Goal: Transaction & Acquisition: Obtain resource

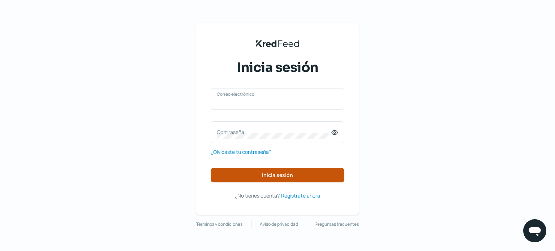
type input "naim@rocket.la"
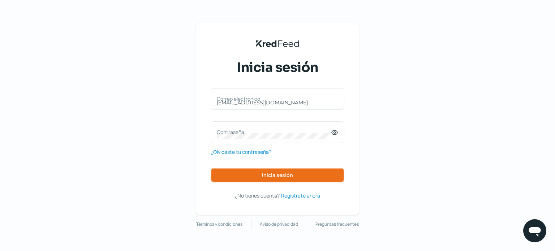
click at [286, 179] on button "Inicia sesión" at bounding box center [278, 175] width 134 height 14
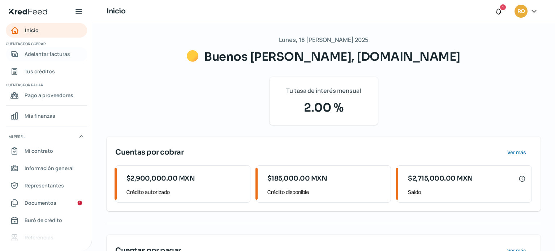
click at [59, 55] on span "Adelantar facturas" at bounding box center [48, 54] width 46 height 9
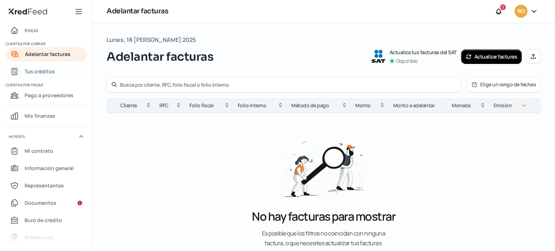
click at [52, 73] on span "Tus créditos" at bounding box center [40, 71] width 30 height 9
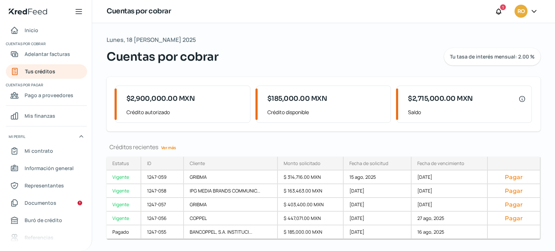
click at [171, 147] on link "Ver más" at bounding box center [168, 147] width 21 height 11
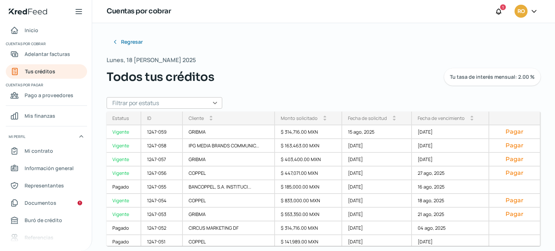
click at [337, 82] on div "Todos tus créditos Tu tasa de interés mensual: 2.00 %" at bounding box center [324, 76] width 434 height 17
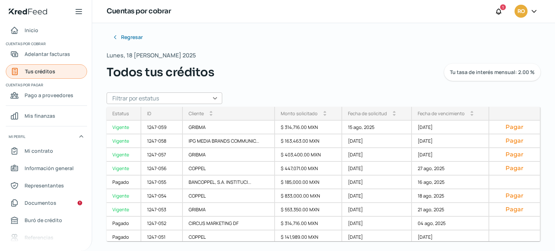
scroll to position [6, 0]
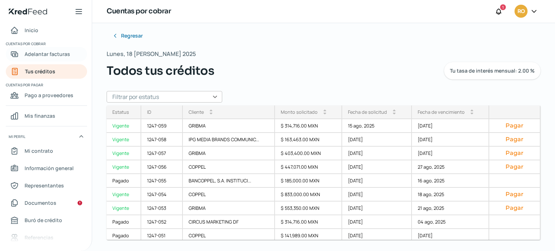
click at [50, 59] on link "Adelantar facturas" at bounding box center [46, 54] width 81 height 14
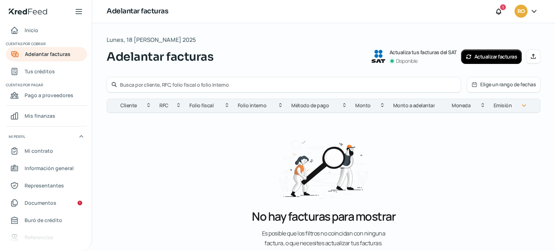
click at [479, 59] on button "Actualizar facturas" at bounding box center [491, 57] width 61 height 14
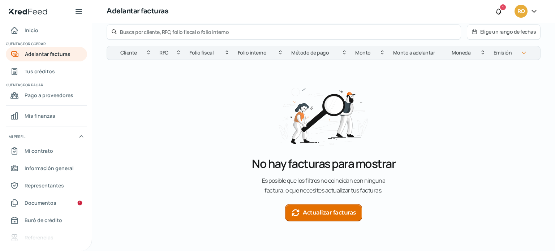
scroll to position [56, 0]
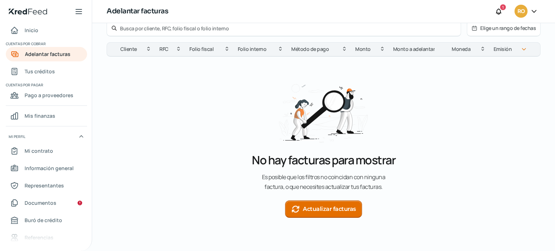
click at [342, 209] on button "Actualizar facturas" at bounding box center [323, 209] width 77 height 17
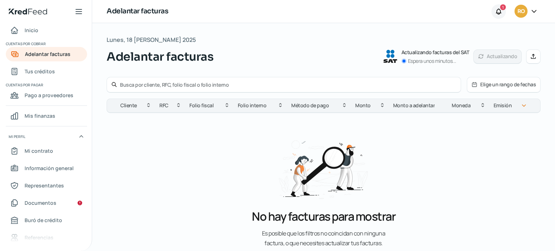
click at [496, 8] on icon at bounding box center [498, 11] width 7 height 7
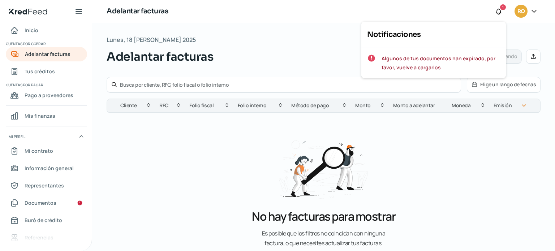
click at [320, 52] on div "Adelantar facturas Actualizando facturas del SAT Espera unos minutos... Actuali…" at bounding box center [324, 56] width 434 height 17
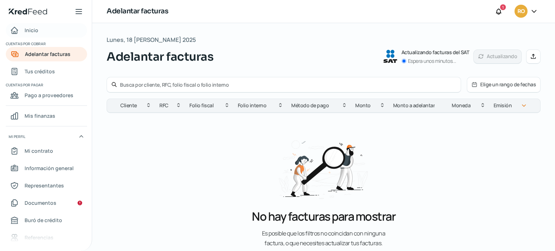
click at [32, 29] on span "Inicio" at bounding box center [32, 30] width 14 height 9
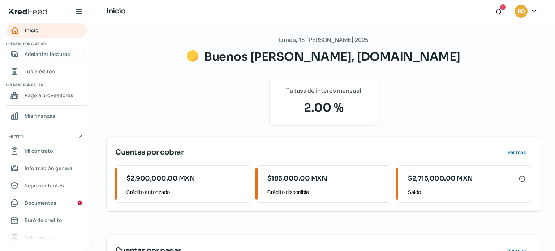
click at [55, 52] on span "Adelantar facturas" at bounding box center [48, 54] width 46 height 9
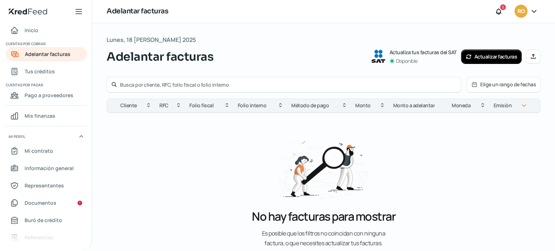
click at [484, 59] on button "Actualizar facturas" at bounding box center [491, 57] width 61 height 14
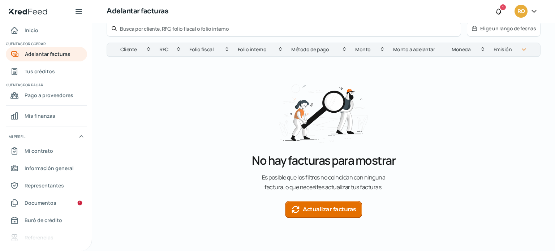
scroll to position [56, 0]
click at [314, 204] on button "Actualizar facturas" at bounding box center [323, 209] width 77 height 17
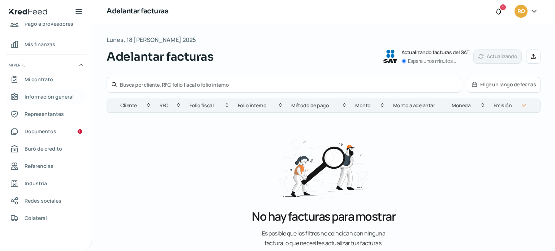
scroll to position [0, 0]
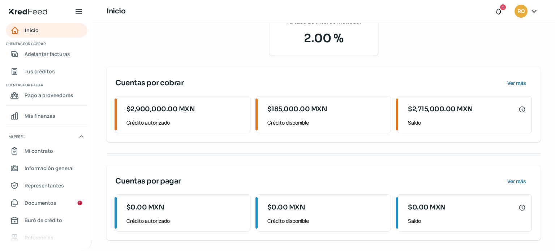
scroll to position [69, 0]
click at [42, 57] on span "Adelantar facturas" at bounding box center [48, 54] width 46 height 9
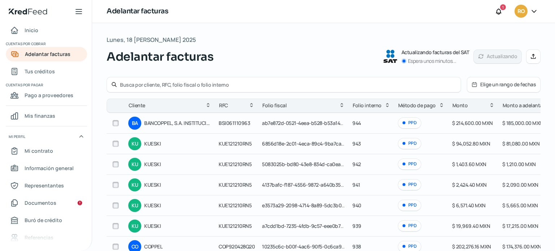
click at [115, 125] on input "checkbox" at bounding box center [115, 123] width 7 height 7
checkbox input "true"
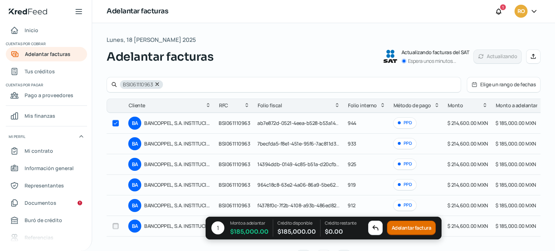
click at [412, 229] on button "Adelantar factura" at bounding box center [411, 228] width 49 height 14
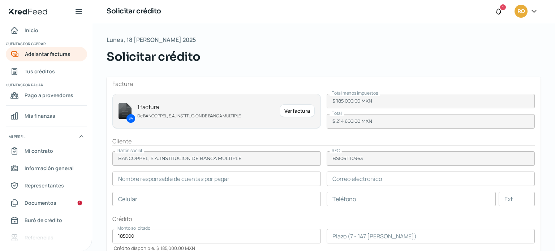
type input "[PERSON_NAME] [PERSON_NAME]"
type input "[EMAIL_ADDRESS][DOMAIN_NAME]"
type input "55 - 2672 - 6055"
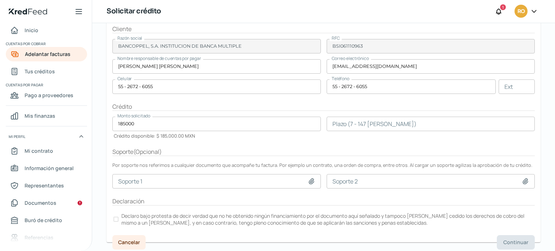
scroll to position [114, 0]
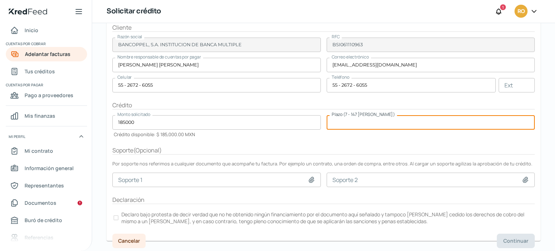
click at [347, 127] on input "number" at bounding box center [431, 122] width 209 height 14
type input "3"
click at [364, 148] on div "Soporte ( Opcional )" at bounding box center [323, 150] width 423 height 8
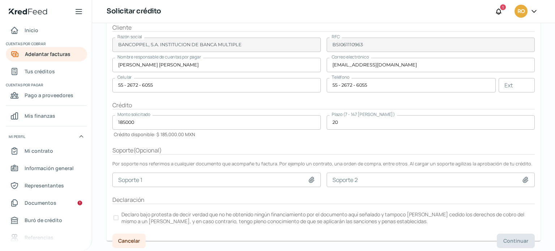
click at [117, 216] on div at bounding box center [116, 217] width 5 height 5
click at [506, 239] on span "Continuar" at bounding box center [516, 241] width 25 height 5
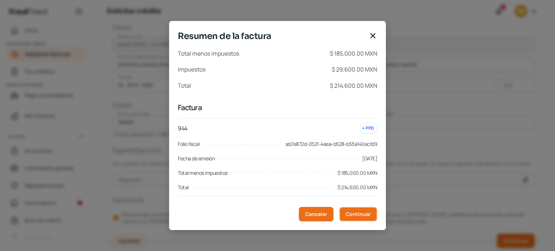
click at [358, 212] on span "Continuar" at bounding box center [358, 214] width 25 height 5
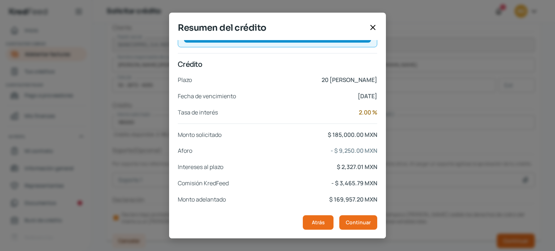
scroll to position [137, 0]
click at [374, 28] on icon at bounding box center [373, 27] width 4 height 4
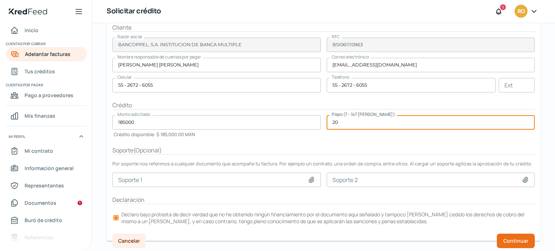
drag, startPoint x: 341, startPoint y: 124, endPoint x: 321, endPoint y: 120, distance: 20.1
click at [321, 120] on form "Factura BA 1 factura De BANCOPPEL, S.A. INSTITUCION DE BANCA MULTIPLE Ver factu…" at bounding box center [324, 102] width 434 height 278
type input "30"
click at [336, 138] on form "Factura BA 1 factura De BANCOPPEL, S.A. INSTITUCION DE BANCA MULTIPLE Ver factu…" at bounding box center [324, 102] width 434 height 278
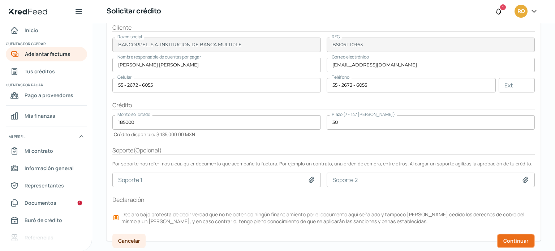
click at [516, 239] on span "Continuar" at bounding box center [516, 241] width 25 height 5
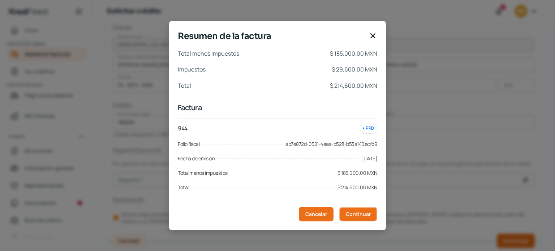
click at [349, 215] on span "Continuar" at bounding box center [358, 214] width 25 height 5
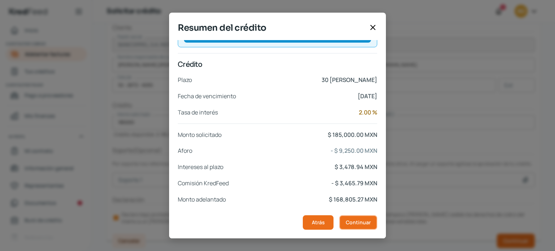
click at [368, 220] on span "Continuar" at bounding box center [358, 222] width 25 height 5
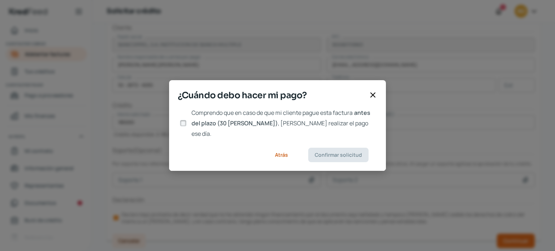
scroll to position [0, 0]
click at [182, 121] on input "Comprendo que en caso de que mi cliente pague esta factura antes del plazo (30 …" at bounding box center [183, 123] width 7 height 7
checkbox input "true"
click at [340, 153] on span "Confirmar solicitud" at bounding box center [338, 155] width 47 height 5
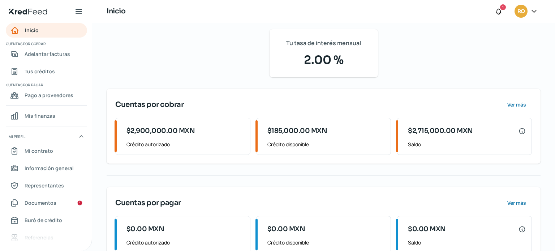
scroll to position [69, 0]
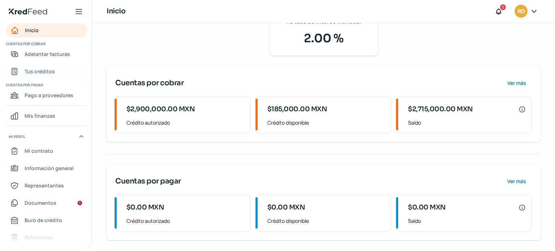
drag, startPoint x: 40, startPoint y: 71, endPoint x: 49, endPoint y: 72, distance: 8.8
click at [40, 71] on span "Tus créditos" at bounding box center [40, 71] width 30 height 9
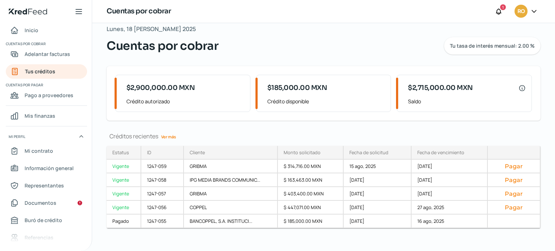
scroll to position [17, 0]
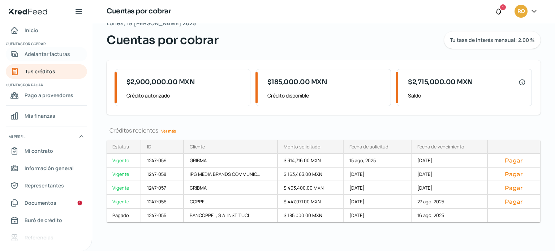
click at [45, 61] on link "Adelantar facturas" at bounding box center [46, 54] width 81 height 14
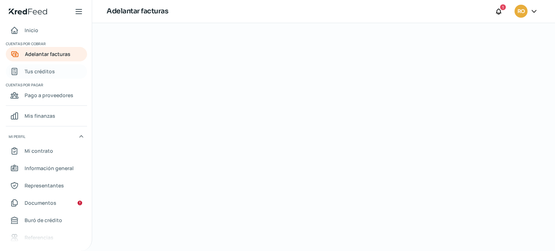
click at [41, 73] on span "Tus créditos" at bounding box center [40, 71] width 30 height 9
